Goal: Task Accomplishment & Management: Manage account settings

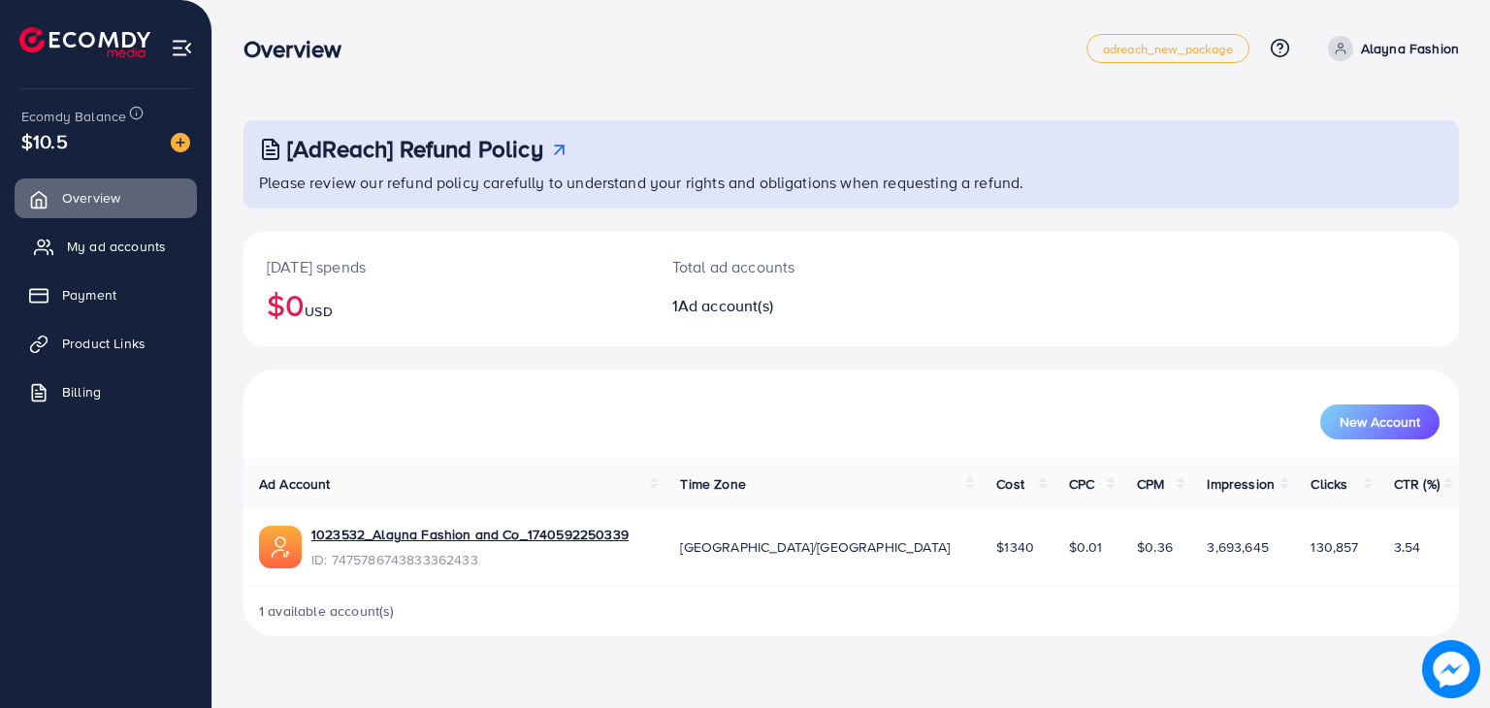
click at [128, 253] on span "My ad accounts" at bounding box center [116, 246] width 99 height 19
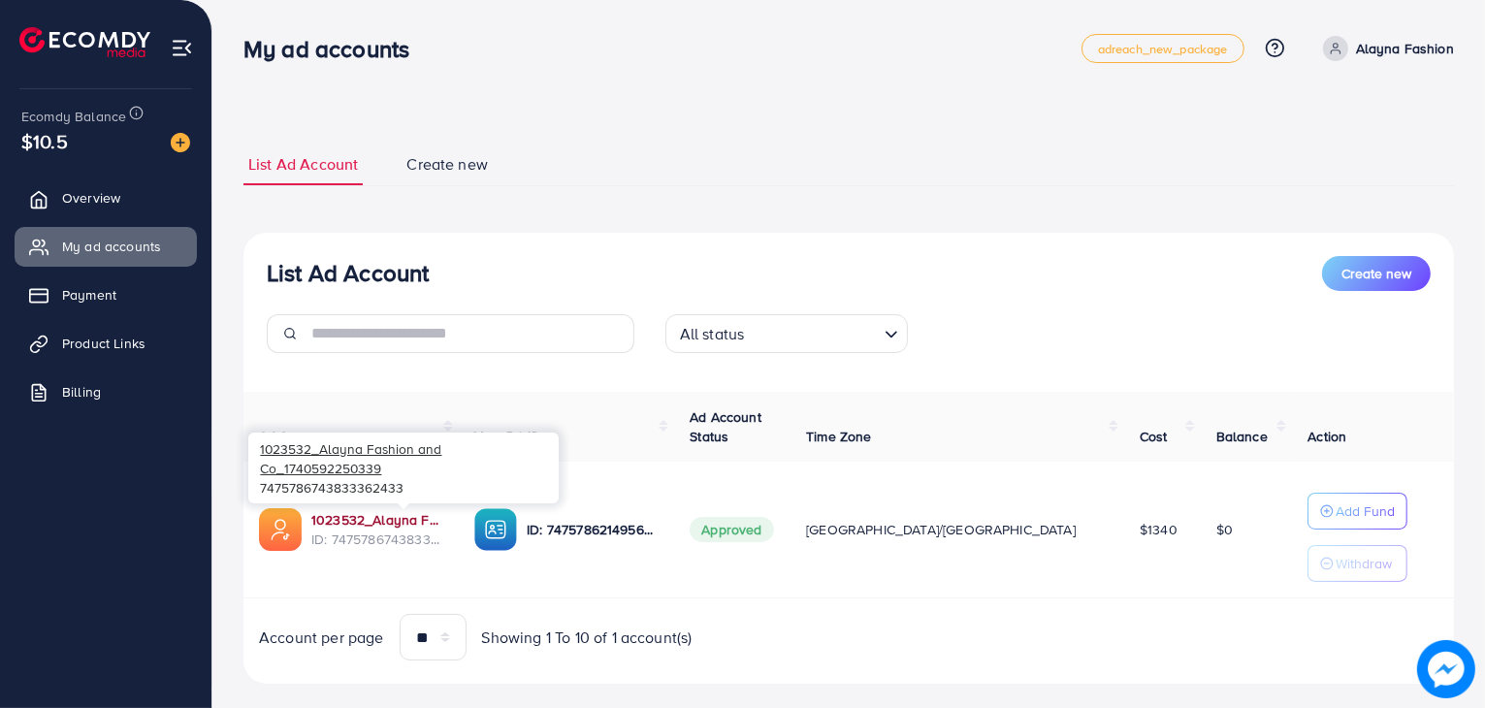
click at [403, 516] on link "1023532_Alayna Fashion and Co_1740592250339" at bounding box center [377, 519] width 132 height 19
